Goal: Check status: Check status

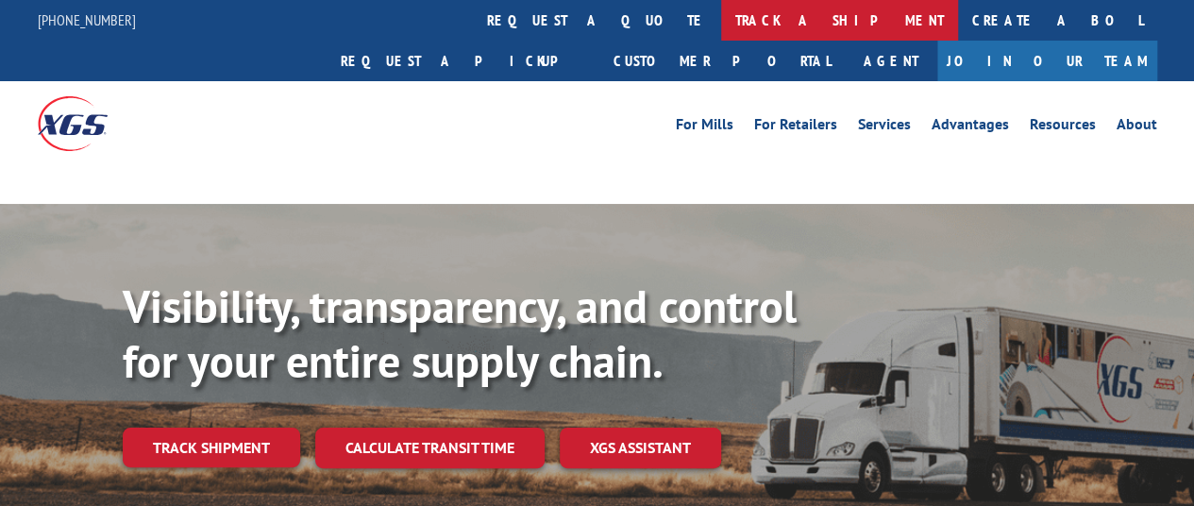
click at [721, 32] on link "track a shipment" at bounding box center [839, 20] width 237 height 41
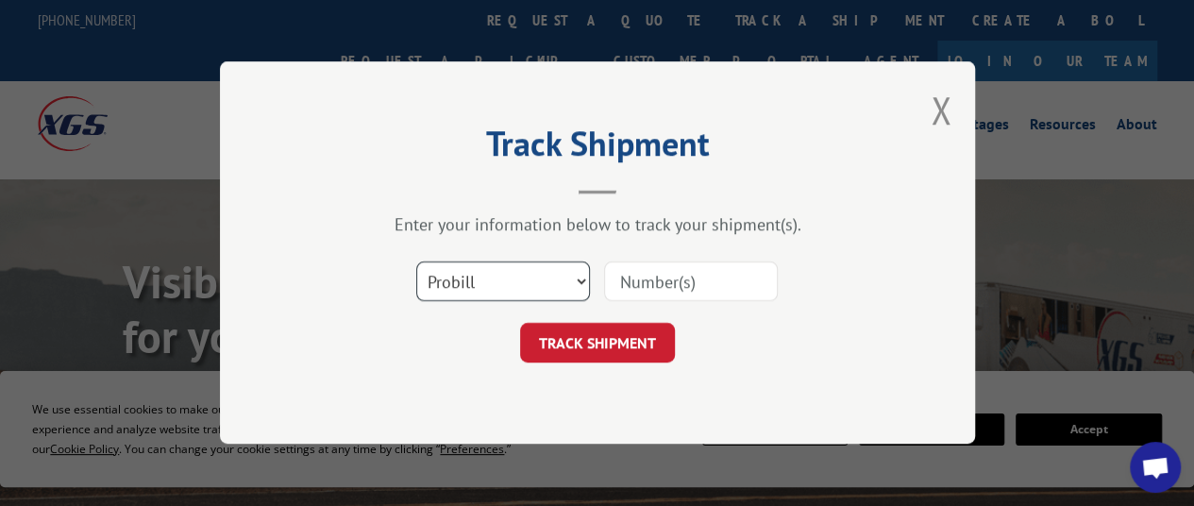
click at [549, 274] on select "Select category... Probill BOL PO" at bounding box center [503, 282] width 174 height 40
click at [416, 262] on select "Select category... Probill BOL PO" at bounding box center [503, 282] width 174 height 40
click at [496, 273] on select "Select category... Probill BOL PO" at bounding box center [503, 282] width 174 height 40
select select "po"
click at [416, 262] on select "Select category... Probill BOL PO" at bounding box center [503, 282] width 174 height 40
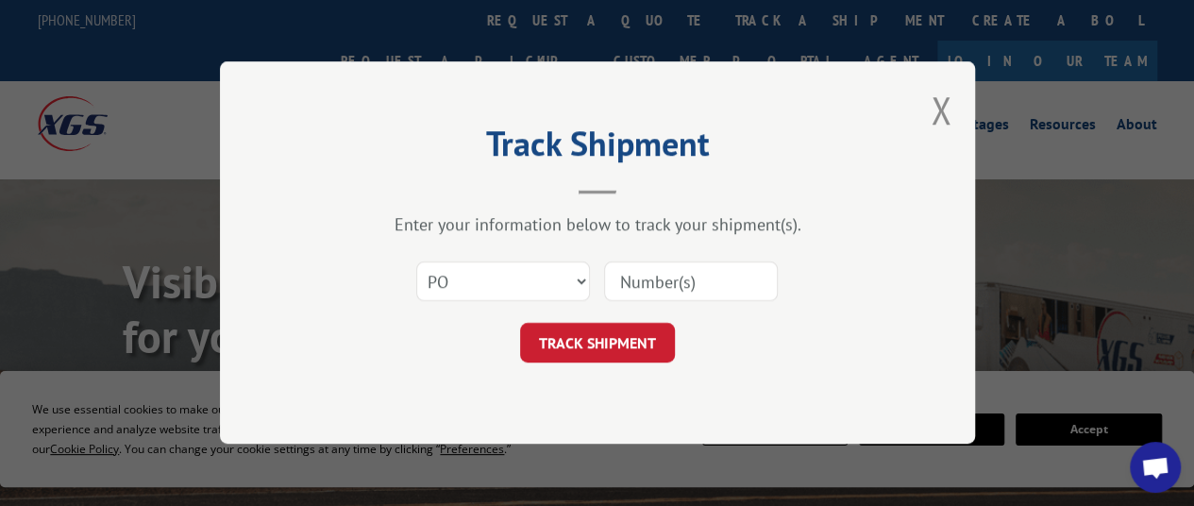
click at [645, 283] on input at bounding box center [691, 282] width 174 height 40
paste input "01503493"
type input "01503493"
click at [597, 347] on button "TRACK SHIPMENT" at bounding box center [597, 344] width 155 height 40
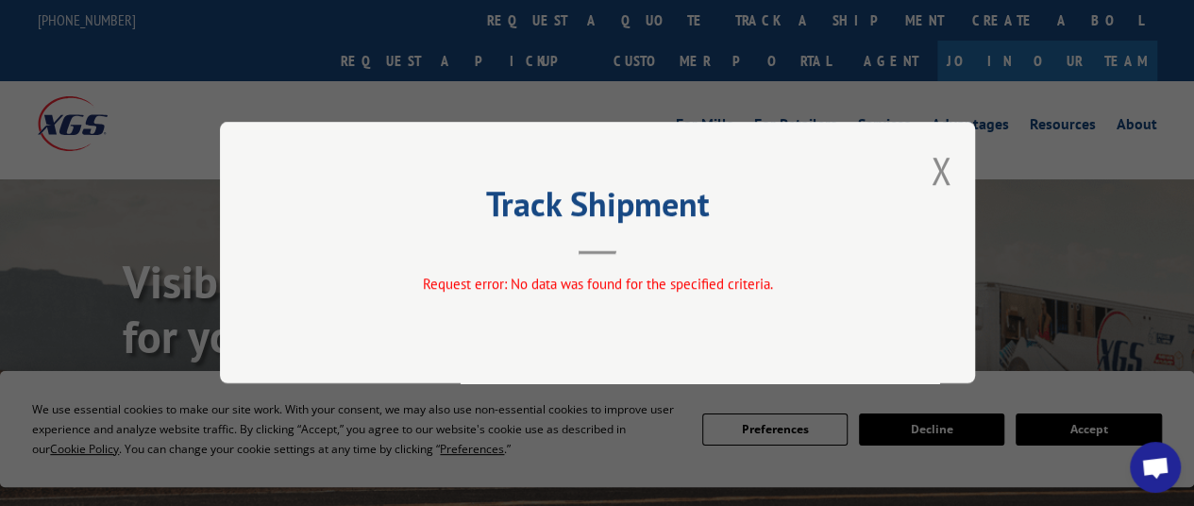
click at [942, 177] on button "Close modal" at bounding box center [941, 170] width 21 height 50
